Goal: Information Seeking & Learning: Learn about a topic

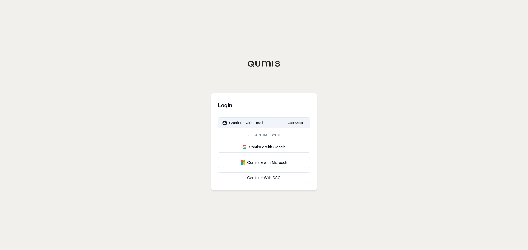
click at [239, 121] on div "Continue with Email" at bounding box center [242, 122] width 41 height 5
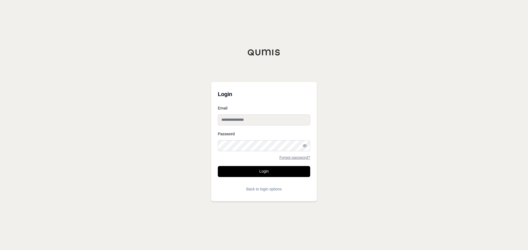
type input "**********"
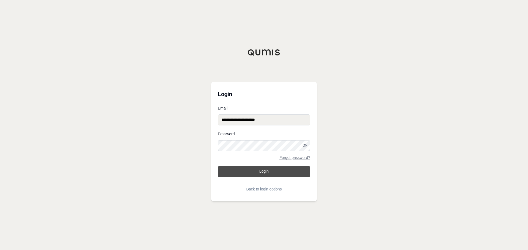
click at [259, 171] on button "Login" at bounding box center [264, 171] width 92 height 11
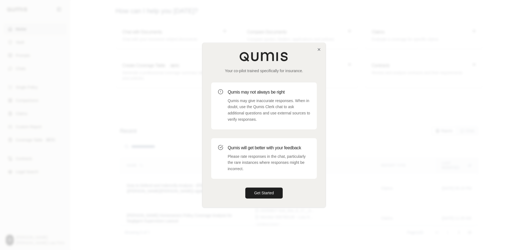
click at [321, 48] on div "Your co-pilot trained specifically for insurance. Qumis may not always be right…" at bounding box center [263, 125] width 123 height 165
click at [320, 49] on icon "button" at bounding box center [319, 49] width 4 height 4
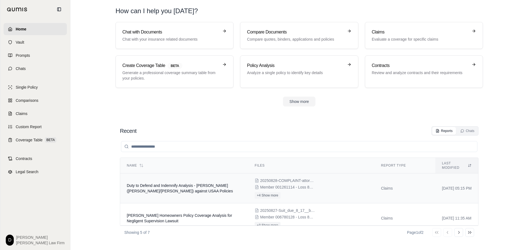
click at [209, 184] on td "Duty to Defend and Indemnify Analysis - Gordan Lawsuit (Tyson/Turnier) against …" at bounding box center [184, 189] width 128 height 30
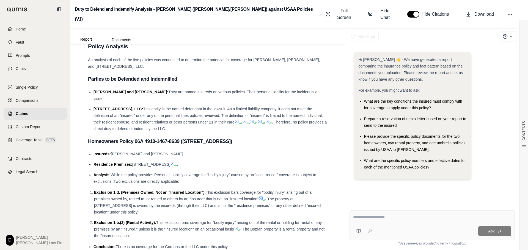
scroll to position [467, 0]
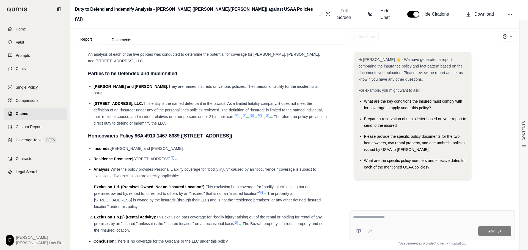
click at [237, 114] on icon at bounding box center [236, 115] width 3 height 3
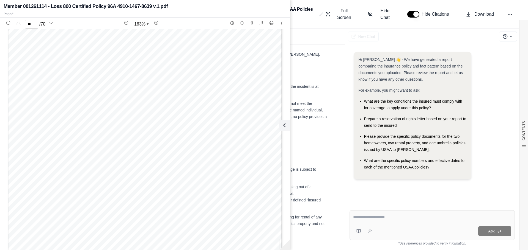
scroll to position [7503, 0]
type input "**"
click at [284, 124] on icon at bounding box center [283, 125] width 7 height 7
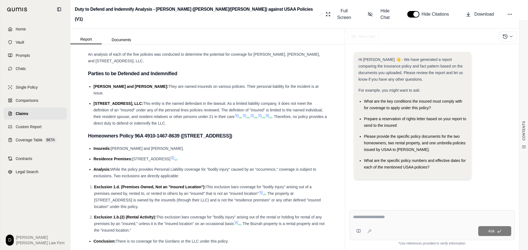
click at [246, 114] on icon at bounding box center [244, 115] width 3 height 3
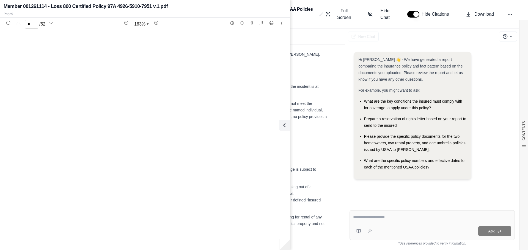
type input "*"
click at [284, 125] on icon at bounding box center [283, 125] width 7 height 7
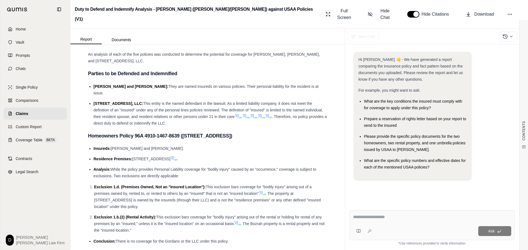
click at [254, 114] on icon at bounding box center [252, 116] width 4 height 4
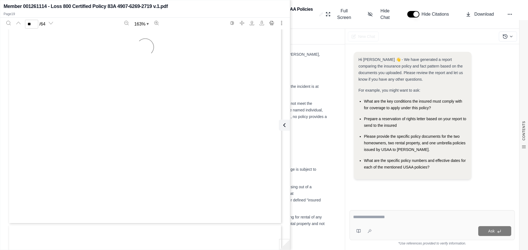
scroll to position [6382, 0]
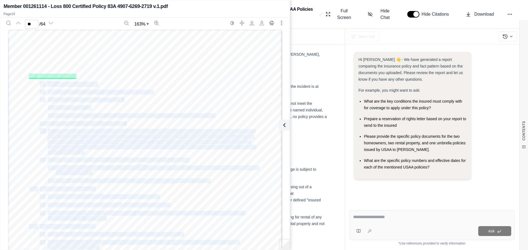
drag, startPoint x: 27, startPoint y: 77, endPoint x: 103, endPoint y: 221, distance: 163.1
click at [103, 221] on div "g_ "Hovercraft" means a self-propelled motorized ground effect vehicle and incl…" at bounding box center [145, 206] width 274 height 354
click at [104, 218] on div "g_ "Hovercraft" means a self-propelled motorized ground effect vehicle and incl…" at bounding box center [145, 206] width 274 height 354
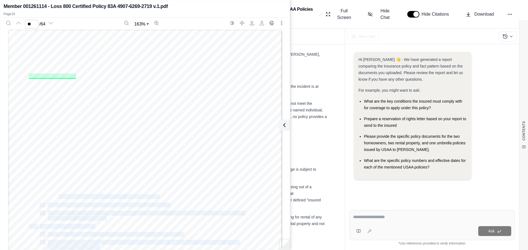
drag, startPoint x: 104, startPoint y: 219, endPoint x: 56, endPoint y: 195, distance: 53.5
click at [56, 195] on div "g_ "Hovercraft" means a self-propelled motorized ground effect vehicle and incl…" at bounding box center [145, 206] width 274 height 354
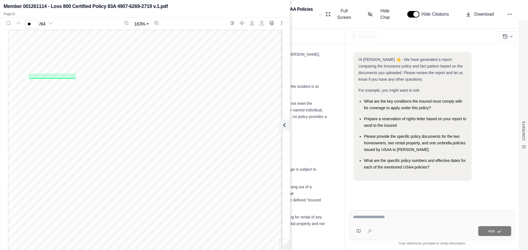
click at [59, 181] on span "Other" at bounding box center [62, 181] width 12 height 4
drag, startPoint x: 212, startPoint y: 116, endPoint x: 37, endPoint y: 83, distance: 177.3
click at [37, 83] on div "g_ "Hovercraft" means a self-propelled motorized ground effect vehicle and incl…" at bounding box center [145, 206] width 274 height 354
copy div "a. The "primary insured": b. Spouse when a resident of the same household; and …"
drag, startPoint x: 46, startPoint y: 197, endPoint x: 103, endPoint y: 218, distance: 61.0
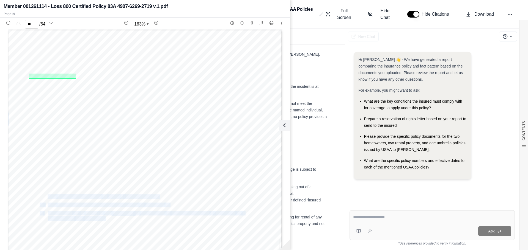
click at [103, 218] on div "g_ "Hovercraft" means a self-propelled motorized ground effect vehicle and incl…" at bounding box center [145, 206] width 274 height 354
copy div "The "described location" as listed in the Declarations; b. Any premises used by…"
click at [100, 217] on span ""insured"." at bounding box center [95, 219] width 22 height 4
click at [46, 214] on div "g_ "Hovercraft" means a self-propelled motorized ground effect vehicle and incl…" at bounding box center [145, 206] width 274 height 354
click at [48, 213] on span "Land owned" at bounding box center [60, 214] width 24 height 4
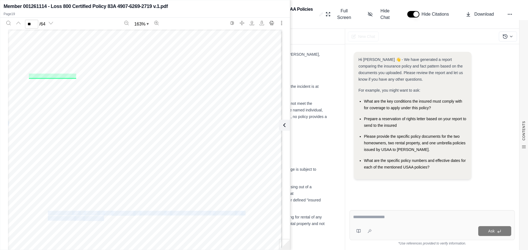
drag, startPoint x: 46, startPoint y: 214, endPoint x: 102, endPoint y: 218, distance: 55.7
click at [102, 218] on div "g_ "Hovercraft" means a self-propelled motorized ground effect vehicle and incl…" at bounding box center [145, 206] width 274 height 354
copy div "Land owned by or rented to any "insured" on which a one or two family dwelling …"
drag, startPoint x: 106, startPoint y: 77, endPoint x: 38, endPoint y: 72, distance: 68.1
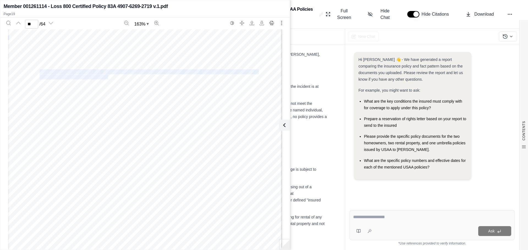
click at [38, 72] on div "including smoke, vapor, soot, fumes, adds, alkalis, chemicals and Was te. Waste…" at bounding box center [145, 204] width 274 height 354
copy div ""Primary Insured" means the person who owns this policy, is a named insured, an…"
drag, startPoint x: 38, startPoint y: 179, endPoint x: 126, endPoint y: 184, distance: 88.4
click at [126, 184] on div "AGREEMENT Rental Property Insu ra nce DP-3(02) Special Form (08~ 13) DP-2013 Pr…" at bounding box center [145, 72] width 274 height 354
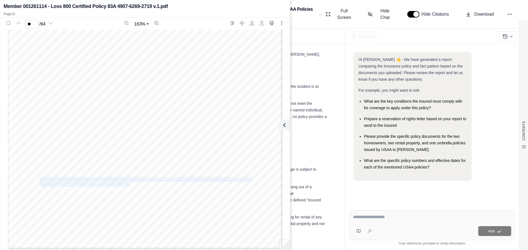
copy div ""Described location" means the location shown in the Declarations. "Described l…"
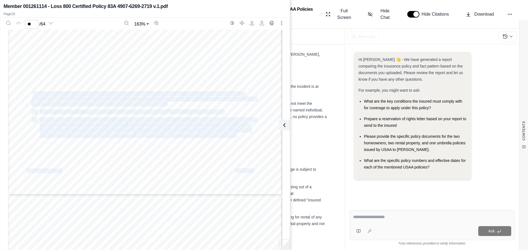
drag, startPoint x: 234, startPoint y: 136, endPoint x: 31, endPoint y: 94, distance: 207.2
click at [31, 94] on div "16 . Duties to Determine and Maintain Policy Limits. It is your responsibility …" at bounding box center [145, 18] width 274 height 354
copy div "f a claim is made or a suit is brought against any "insured" for "damages" beca…"
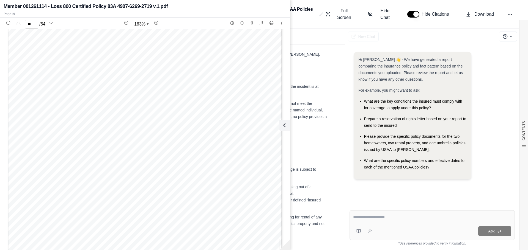
scroll to position [6491, 0]
drag, startPoint x: 88, startPoint y: 178, endPoint x: 48, endPoint y: 167, distance: 42.3
click at [48, 167] on div "g_ "Hovercraft" means a self-propelled motorized ground effect vehicle and incl…" at bounding box center [145, 96] width 274 height 354
drag, startPoint x: 37, startPoint y: 158, endPoint x: 87, endPoint y: 175, distance: 52.7
click at [87, 175] on div "g_ "Hovercraft" means a self-propelled motorized ground effect vehicle and incl…" at bounding box center [145, 96] width 274 height 354
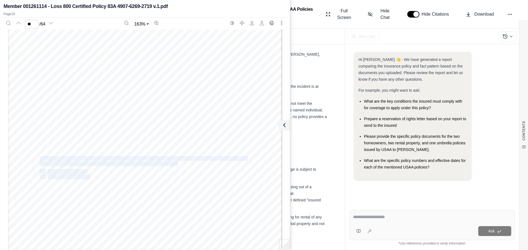
copy div ""Occurrence" means an accident, including continuous or repeated exposure to su…"
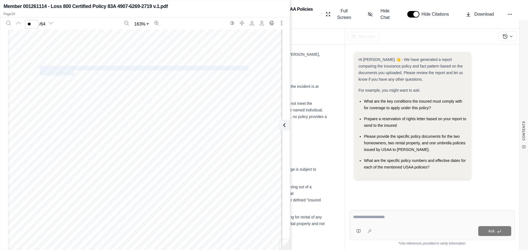
drag, startPoint x: 71, startPoint y: 74, endPoint x: 38, endPoint y: 68, distance: 34.0
click at [38, 68] on div "AGREEMENT Rental Property Insu ra nce DP-3(02) Special Form (08~ 13) DP-2013 Pr…" at bounding box center [145, 99] width 274 height 354
copy div ""Bodily injury" means physical injury, sickness or disease, including required …"
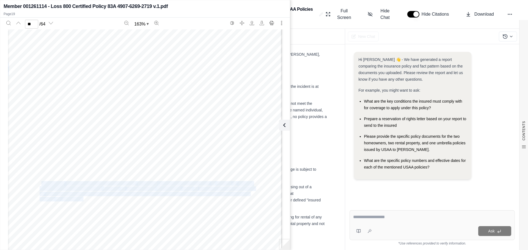
drag, startPoint x: 81, startPoint y: 199, endPoint x: 39, endPoint y: 184, distance: 45.2
click at [39, 184] on div "AGREEMENT Rental Property Insu ra nce DP-3(02) Special Form (08~ 13) DP-2013 Pr…" at bounding box center [145, 99] width 274 height 354
copy div "Damages" means compensatory damages the "insured" is legally obligated lo pay a…"
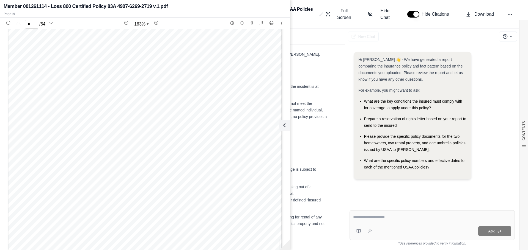
scroll to position [0, 0]
type input "*"
click at [284, 125] on icon at bounding box center [283, 125] width 7 height 7
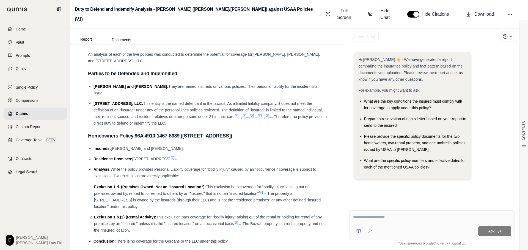
click at [261, 114] on icon at bounding box center [259, 115] width 3 height 3
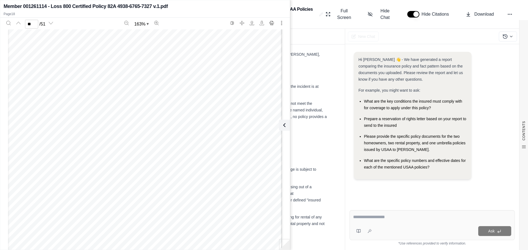
scroll to position [13116, 0]
type input "*"
click at [283, 126] on icon at bounding box center [283, 125] width 2 height 3
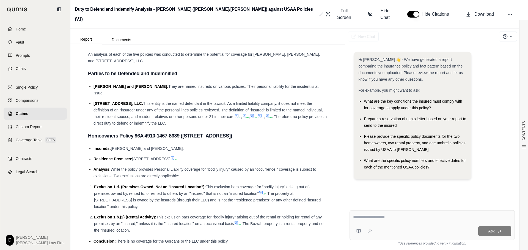
click at [238, 114] on icon at bounding box center [236, 116] width 4 height 4
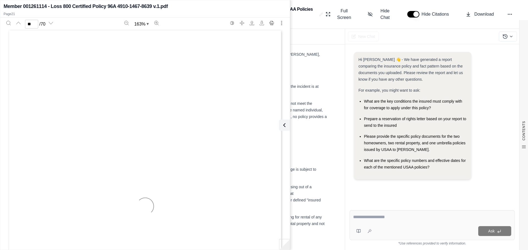
scroll to position [7091, 0]
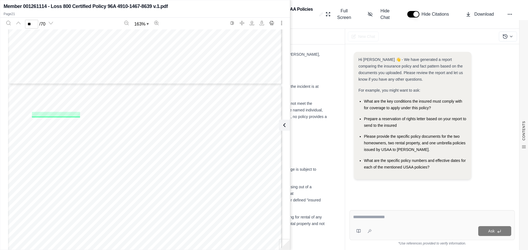
type input "**"
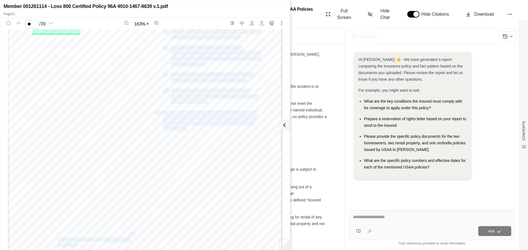
drag, startPoint x: 220, startPoint y: 135, endPoint x: 185, endPoint y: 126, distance: 35.5
click at [185, 126] on div "9. '' Insured" means; a. The ' 1 1Tiember" b. Spouse when a resident of the sam…" at bounding box center [145, 179] width 274 height 354
click at [185, 127] on span "membership" at bounding box center [176, 129] width 26 height 4
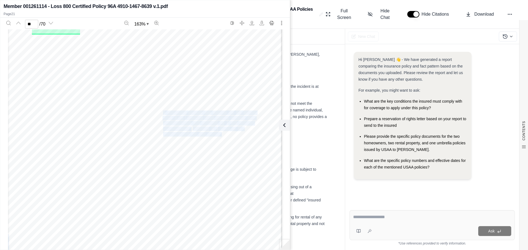
drag, startPoint x: 161, startPoint y: 112, endPoint x: 219, endPoint y: 135, distance: 62.1
click at [219, 135] on div "9. '' Insured" means; a. The ' 1 1Tiember" b. Spouse when a resident of the sam…" at bounding box center [145, 179] width 274 height 354
copy div "" Member" means the owner of the policy Who is th e person who meets all eligi …"
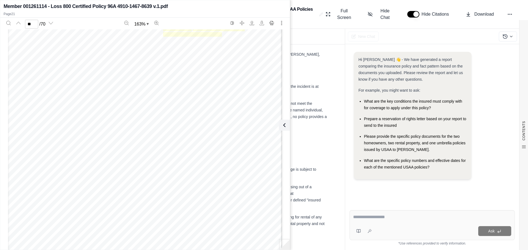
scroll to position [7228, 0]
click at [74, 208] on div "9. '' Insured" means; a. The ' 1 1Tiember" b. Spouse when a resident of the sam…" at bounding box center [145, 69] width 274 height 354
drag, startPoint x: 73, startPoint y: 209, endPoint x: 41, endPoint y: 144, distance: 72.5
click at [41, 144] on div "9. '' Insured" means; a. The ' 1 1Tiember" b. Spouse when a resident of the sam…" at bounding box center [145, 69] width 274 height 354
copy div "1 lnsared location " means: a. The "residence premi ses"; b. Any premise s used…"
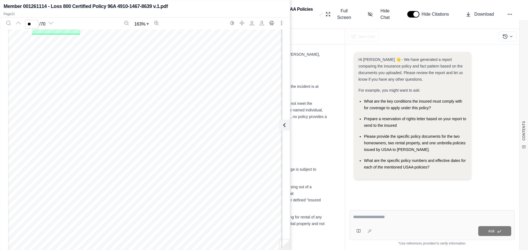
scroll to position [7091, 0]
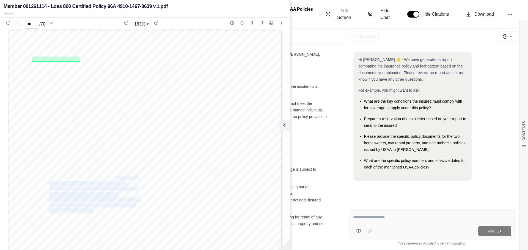
drag, startPoint x: 206, startPoint y: 131, endPoint x: 166, endPoint y: 108, distance: 45.4
click at [166, 108] on div "9. '' Insured" means; a. The ' 1 1Tiember" b. Spouse when a resident of the sam…" at bounding box center [145, 206] width 274 height 354
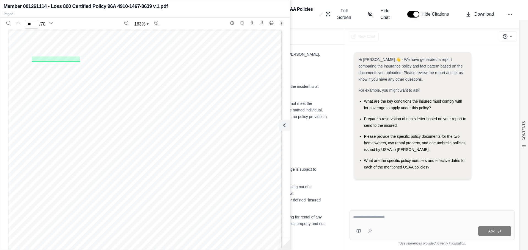
click at [171, 95] on div "9. '' Insured" means; a. The ' 1 1Tiember" b. Spouse when a resident of the sam…" at bounding box center [145, 206] width 274 height 354
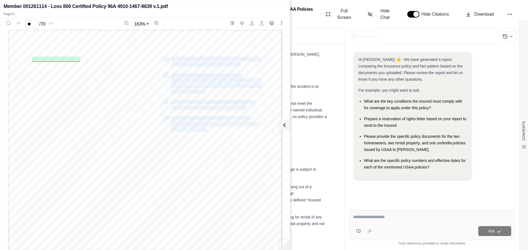
drag, startPoint x: 161, startPoint y: 59, endPoint x: 204, endPoint y: 130, distance: 82.8
click at [204, 130] on div "9. '' Insured" means; a. The ' 1 1Tiember" b. Spouse when a resident of the sam…" at bounding box center [145, 206] width 274 height 354
copy div "d. Vacant land, other than farm land owned by or rented to any "insured"; e. La…"
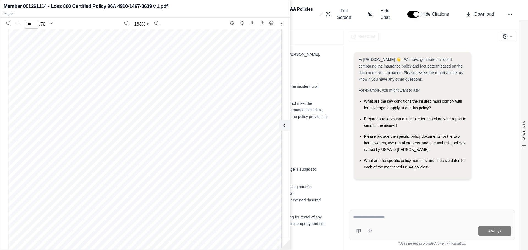
scroll to position [7475, 0]
drag, startPoint x: 188, startPoint y: 137, endPoint x: 161, endPoint y: 88, distance: 56.6
click at [161, 88] on div "d. Thermal irritant or contaminant, inc luding smoke ; vapor ; soo t; fume s; a…" at bounding box center [145, 176] width 274 height 354
copy div ""Residence premises" means: 1. The one fami ly dw 'elling, o th er str u ct ur …"
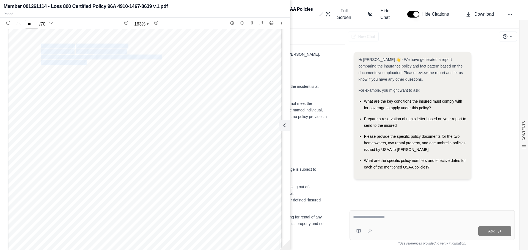
drag, startPoint x: 39, startPoint y: 46, endPoint x: 85, endPoint y: 62, distance: 48.2
click at [85, 62] on div "a. Arises o ut o f a condi ti on on th e "insured location" or t he ways im med…" at bounding box center [145, 139] width 274 height 354
copy div "Coverage E - Personal Liability and Coverage F - Medi cal Payments to Others do…"
click at [175, 163] on span "Arising" at bounding box center [178, 162] width 15 height 4
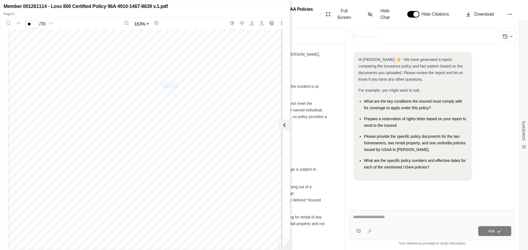
drag, startPoint x: 161, startPoint y: 86, endPoint x: 176, endPoint y: 88, distance: 15.2
click at [176, 88] on div "a. Arises o ut o f a condi ti on on th e "insured location" or t he ways im med…" at bounding box center [145, 112] width 274 height 354
click at [178, 86] on span "ising o" at bounding box center [183, 86] width 14 height 4
drag, startPoint x: 170, startPoint y: 85, endPoint x: 243, endPoint y: 125, distance: 83.6
click at [243, 125] on div "a. Arises o ut o f a condi ti on on th e "insured location" or t he ways im med…" at bounding box center [145, 112] width 274 height 354
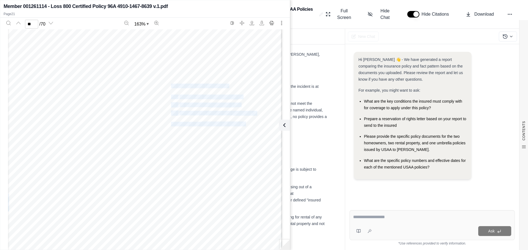
copy div "Ar ising o ut of a premises ; (1) Owned by any "insured"; or (2) r e nt ed t o …"
type input "*"
click at [285, 125] on icon at bounding box center [283, 125] width 7 height 7
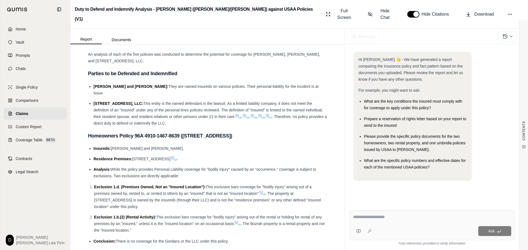
click at [248, 116] on icon at bounding box center [246, 117] width 3 height 3
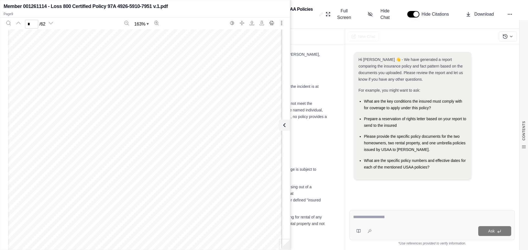
scroll to position [2589, 0]
type input "*"
type input "**"
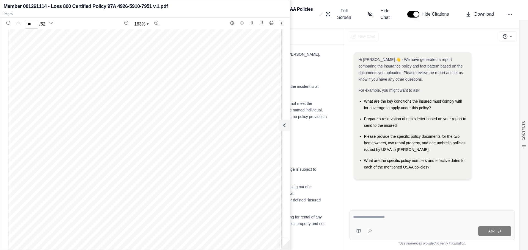
scroll to position [20659, 0]
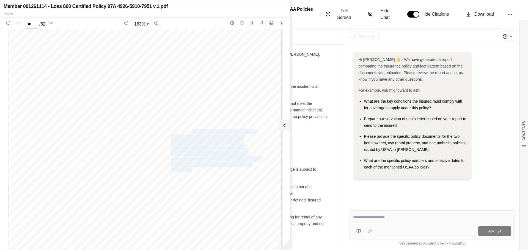
drag, startPoint x: 190, startPoint y: 132, endPoint x: 190, endPoint y: 169, distance: 36.8
click at [190, 169] on div "PAG E SB USA..1',. 0 0l l)6 11 U 97A HO-82MA (07-08) THIS ENDORSEMENT CHANGES T…" at bounding box center [145, 110] width 274 height 354
copy div "or series o f events, including injurious exposure to conditions, proximately c…"
click at [283, 125] on icon at bounding box center [283, 125] width 7 height 7
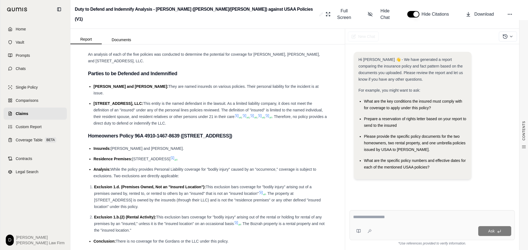
click at [237, 114] on icon at bounding box center [236, 115] width 3 height 3
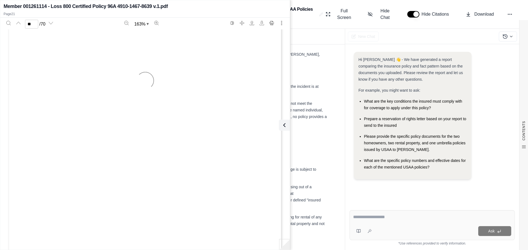
scroll to position [24567, 0]
type input "**"
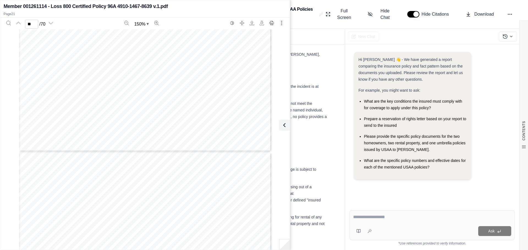
type input "**"
drag, startPoint x: 287, startPoint y: 123, endPoint x: 284, endPoint y: 126, distance: 3.5
click at [287, 123] on button at bounding box center [284, 125] width 11 height 11
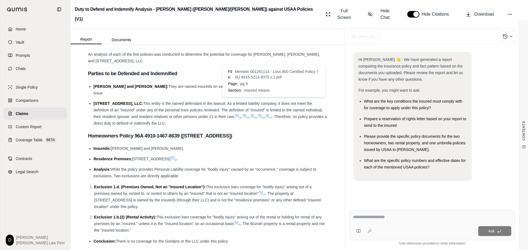
click at [269, 114] on icon at bounding box center [267, 116] width 4 height 4
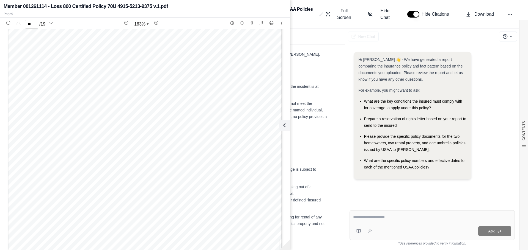
scroll to position [3276, 0]
type input "*"
